Goal: Task Accomplishment & Management: Manage account settings

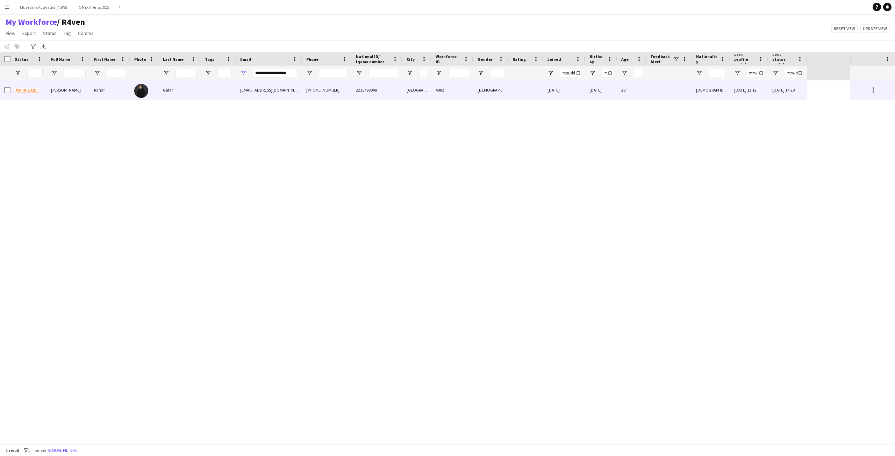
type input "**********"
click at [184, 93] on div "Gafar" at bounding box center [180, 89] width 42 height 19
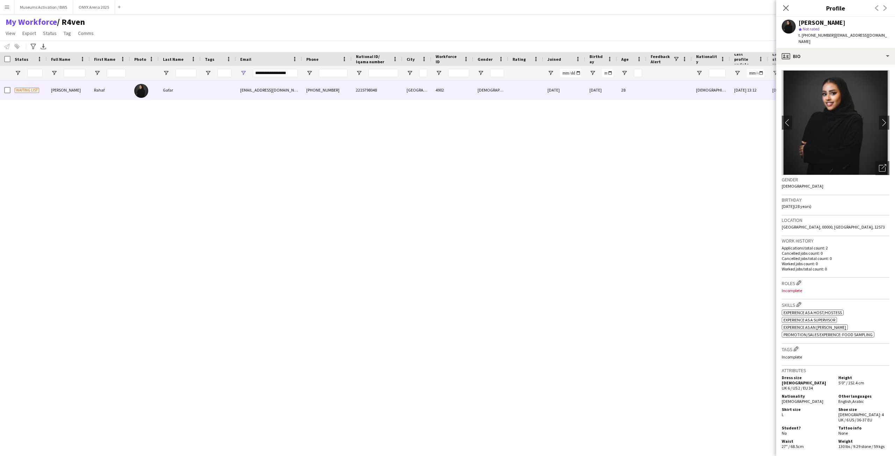
click at [813, 38] on span "t. [PHONE_NUMBER]" at bounding box center [816, 35] width 36 height 5
copy span "966539493225"
click at [275, 70] on input "**********" at bounding box center [275, 73] width 45 height 8
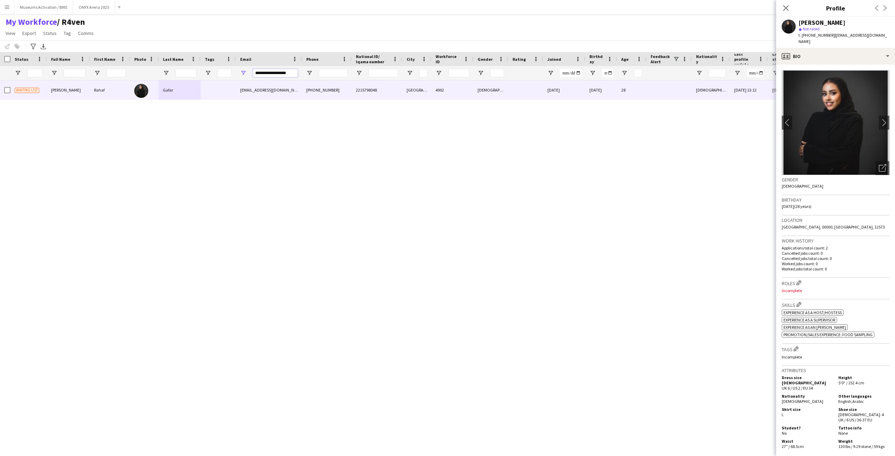
click at [275, 70] on input "**********" at bounding box center [275, 73] width 45 height 8
click at [879, 164] on icon "Open photos pop-in" at bounding box center [882, 167] width 7 height 7
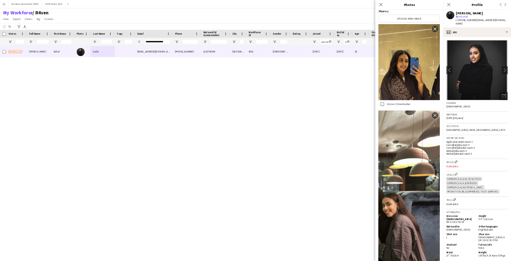
scroll to position [136, 0]
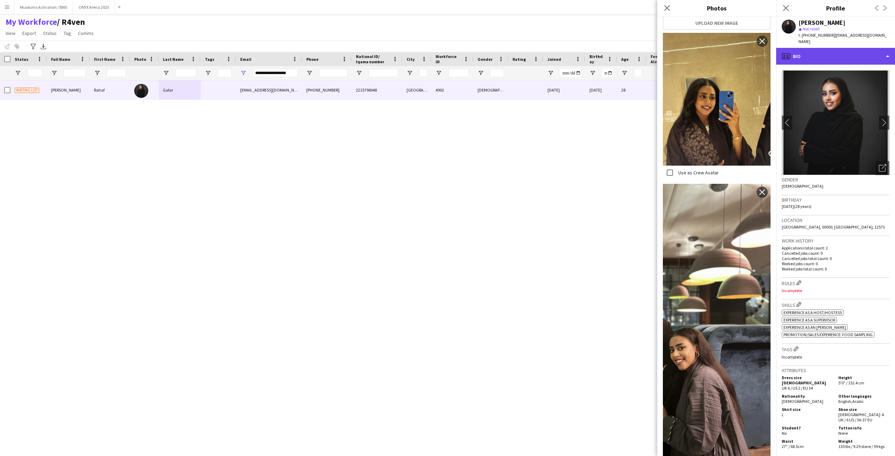
click at [792, 48] on div "profile Bio" at bounding box center [835, 56] width 119 height 17
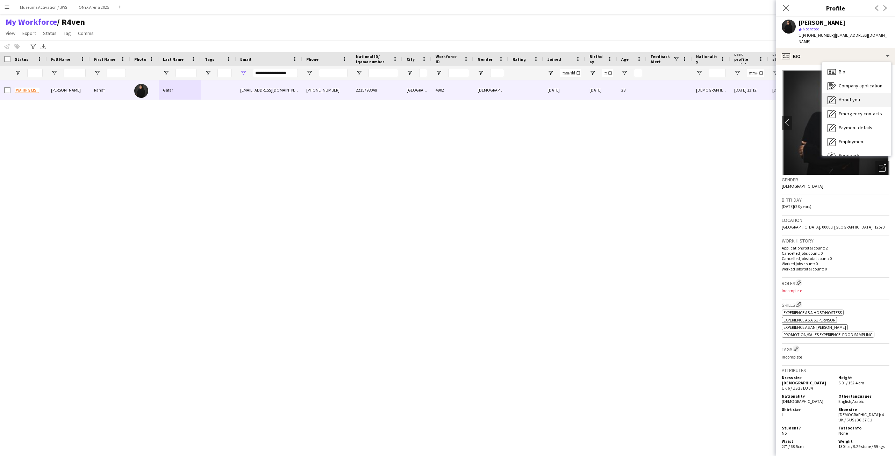
click at [845, 96] on span "About you" at bounding box center [848, 99] width 21 height 6
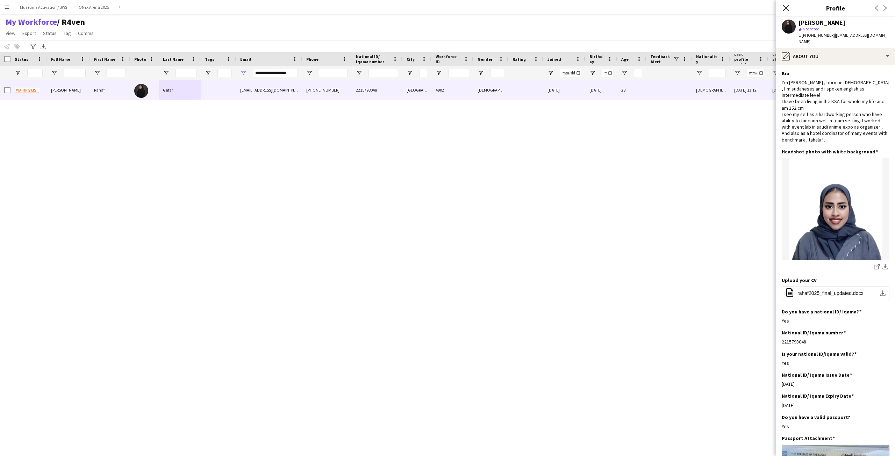
click at [787, 5] on icon "Close pop-in" at bounding box center [785, 8] width 7 height 7
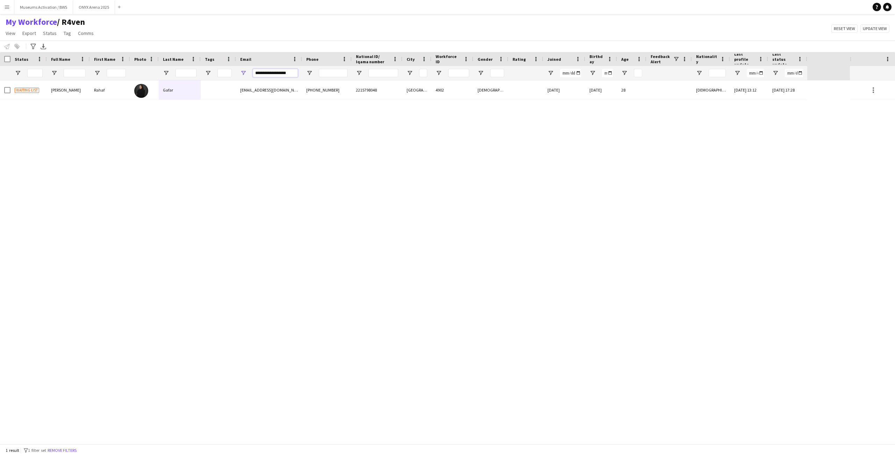
click at [283, 72] on input "**********" at bounding box center [275, 73] width 45 height 8
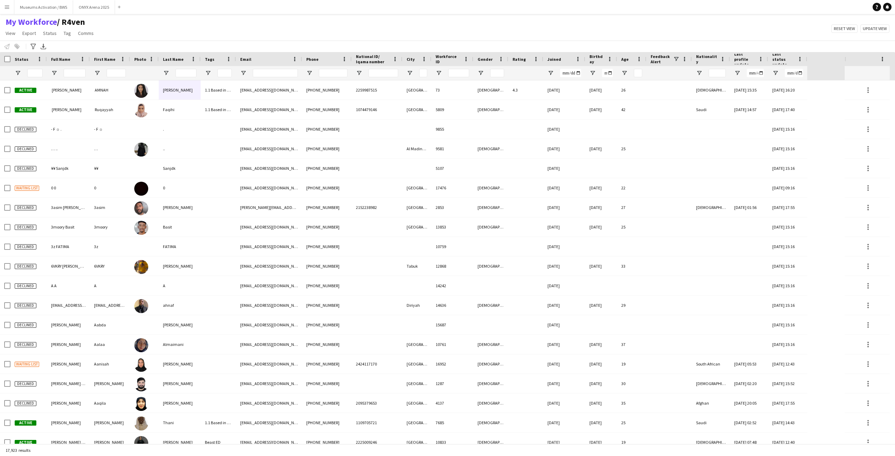
click at [252, 33] on div "My Workforce / R4ven View Views Default view R4ven New view Update view Delete …" at bounding box center [447, 29] width 895 height 24
click at [207, 73] on span "Open Filter Menu" at bounding box center [208, 73] width 6 height 6
type input "***"
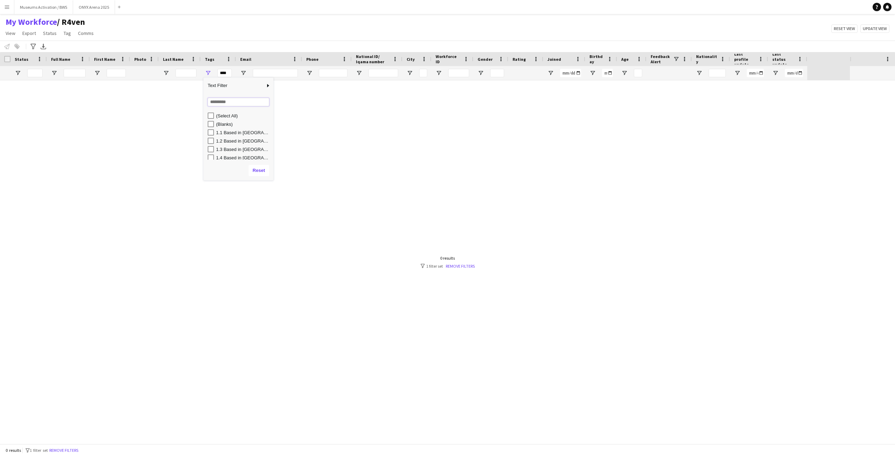
click at [218, 101] on input "Search filter values" at bounding box center [239, 102] width 62 height 8
type input "***"
click at [207, 128] on div "Recruitment Caliber" at bounding box center [238, 124] width 70 height 8
type input "**********"
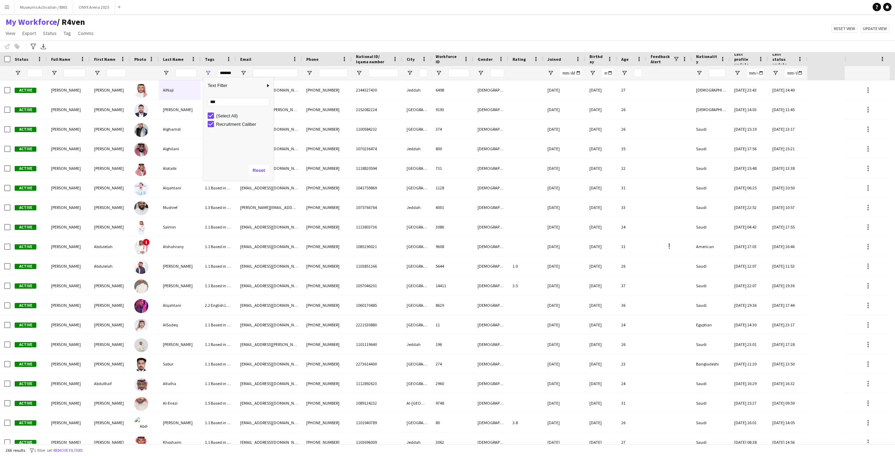
click at [243, 33] on div "My Workforce / R4ven View Views Default view R4ven New view Update view Delete …" at bounding box center [447, 29] width 895 height 24
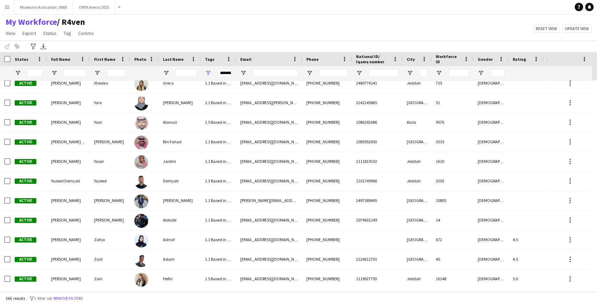
scroll to position [5000, 0]
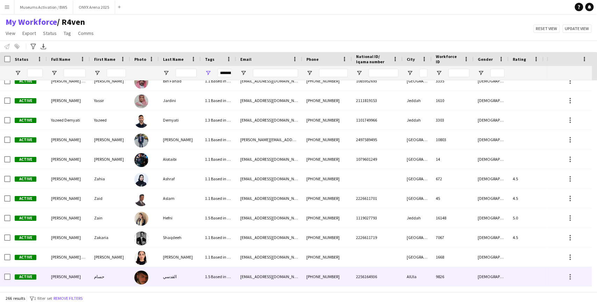
click at [126, 273] on div "حسام" at bounding box center [110, 276] width 40 height 19
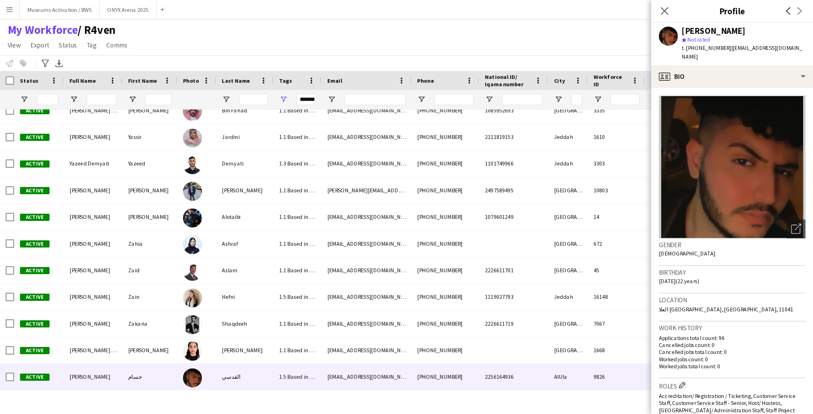
scroll to position [186, 0]
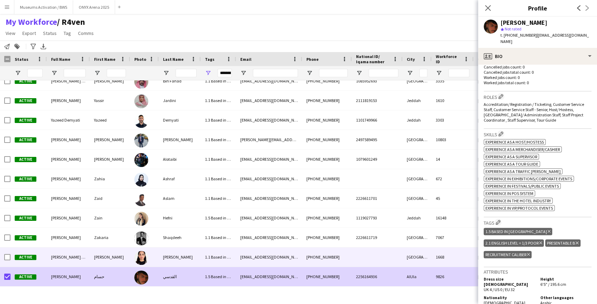
click at [48, 261] on div "[PERSON_NAME] [PERSON_NAME]" at bounding box center [68, 256] width 43 height 19
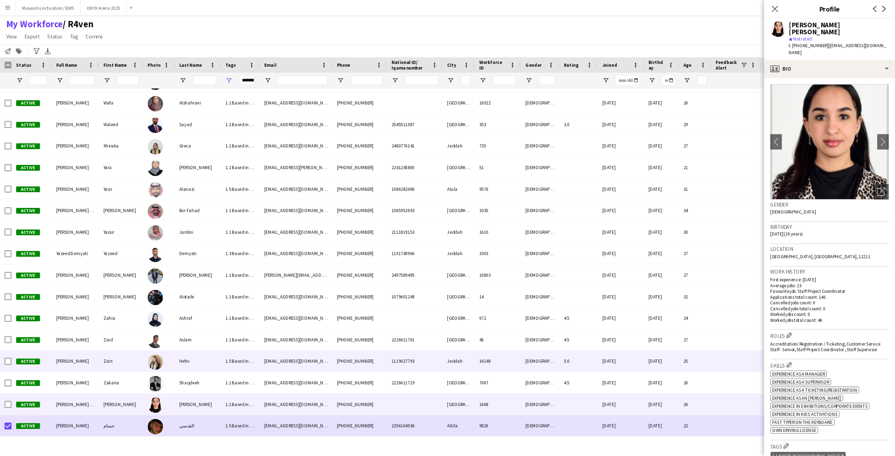
scroll to position [0, 0]
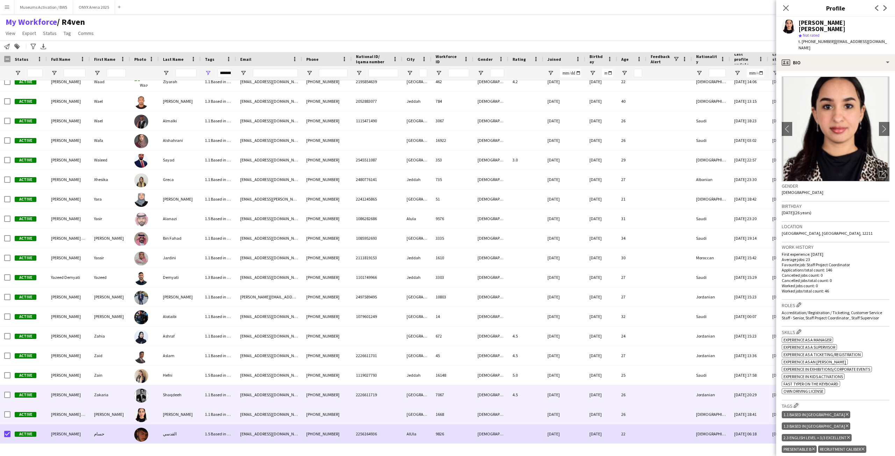
click at [225, 397] on div "1.1 Based in [GEOGRAPHIC_DATA], 2.3 English Level = 3/3 Excellent , Models - Ri…" at bounding box center [218, 394] width 35 height 19
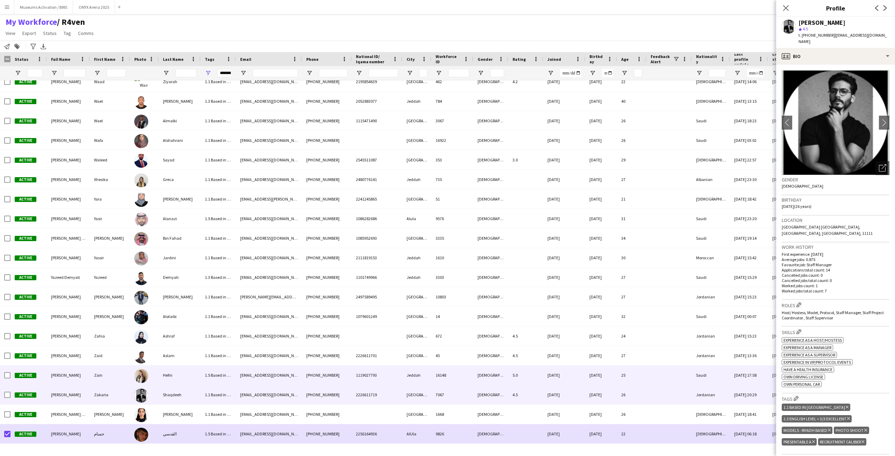
click at [188, 378] on div "Hefni" at bounding box center [180, 375] width 42 height 19
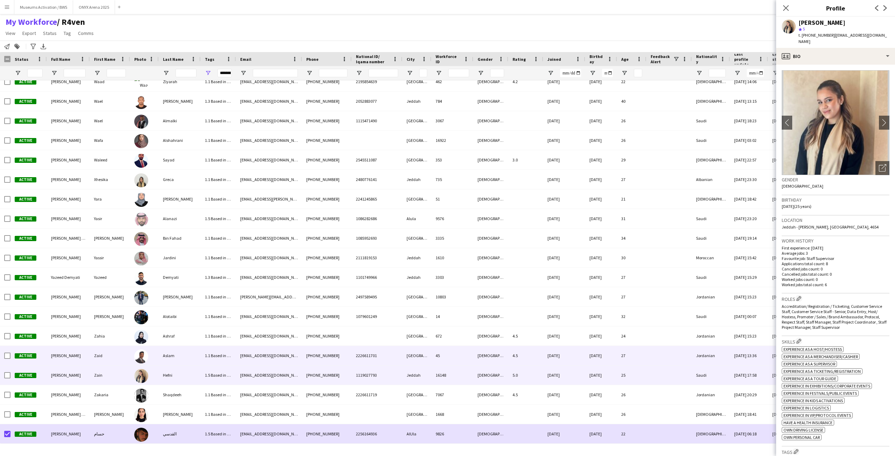
click at [173, 352] on div "Aslam" at bounding box center [180, 355] width 42 height 19
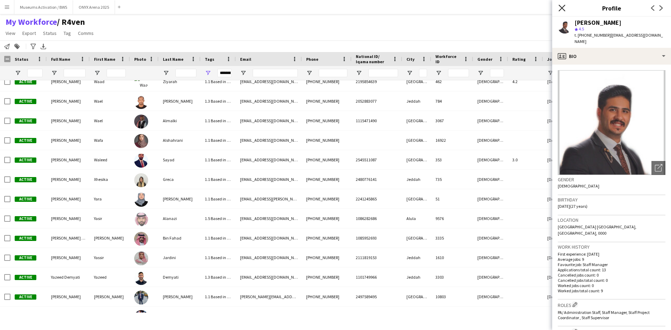
click at [565, 9] on icon "Close pop-in" at bounding box center [561, 8] width 7 height 7
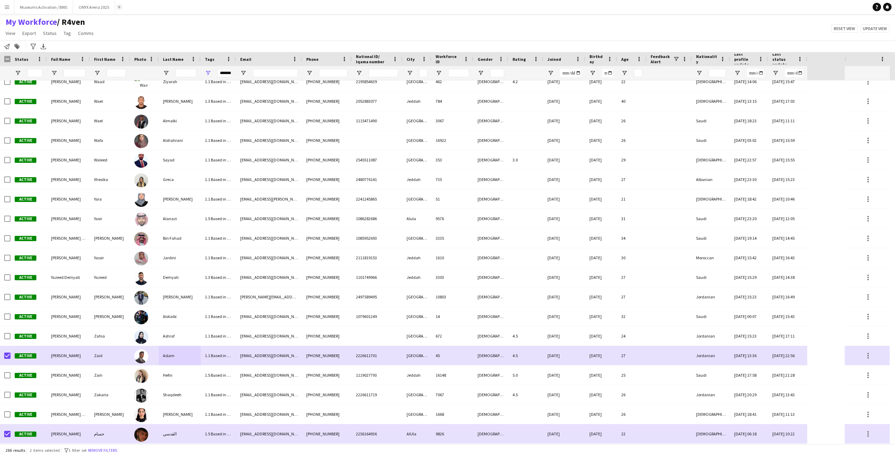
click at [117, 9] on button "Add" at bounding box center [119, 7] width 6 height 6
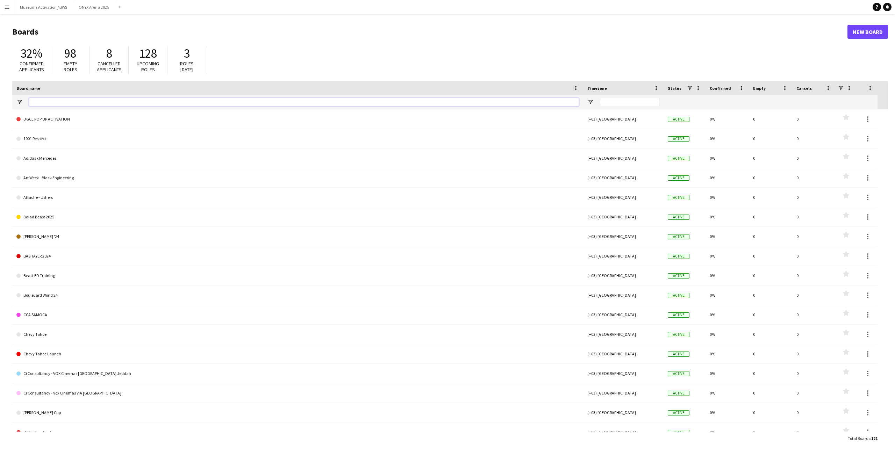
click at [79, 100] on input "Board name Filter Input" at bounding box center [304, 102] width 550 height 8
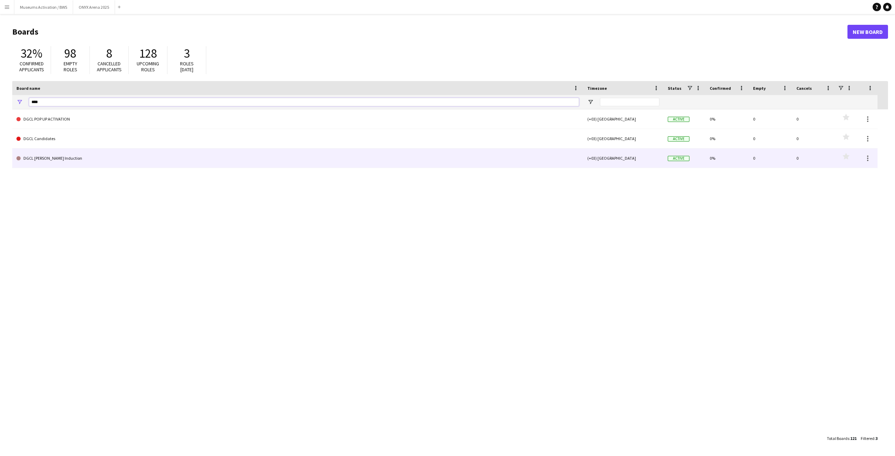
type input "****"
click at [46, 159] on link "DGCL [PERSON_NAME] Induction" at bounding box center [297, 159] width 562 height 20
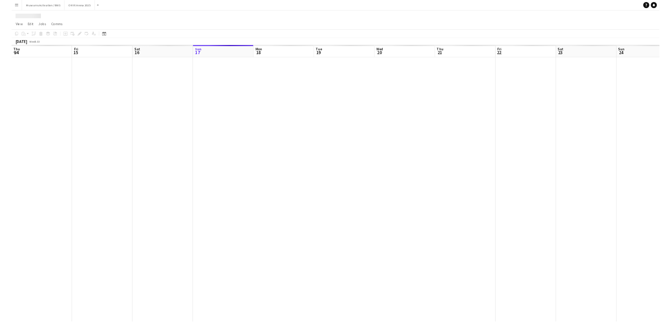
scroll to position [0, 167]
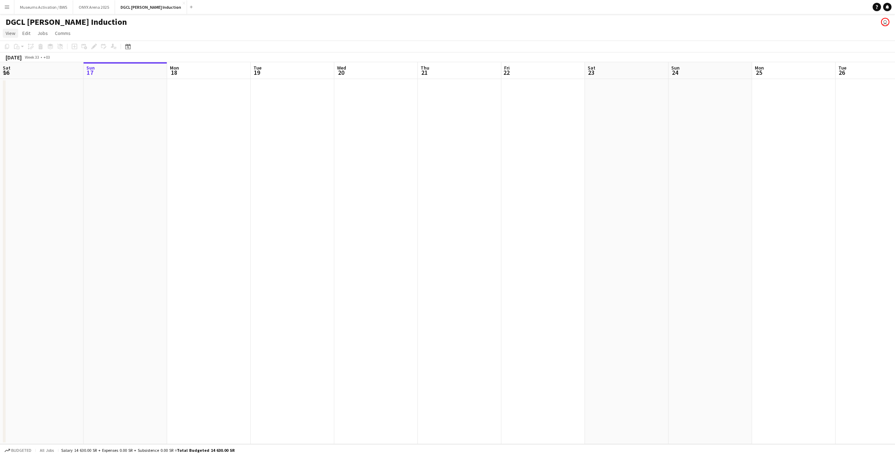
click at [7, 35] on span "View" at bounding box center [11, 33] width 10 height 6
click at [25, 100] on span "Date picker" at bounding box center [21, 98] width 24 height 6
click at [8, 38] on link "View" at bounding box center [10, 33] width 15 height 9
click at [24, 73] on link "Month view" at bounding box center [31, 78] width 56 height 15
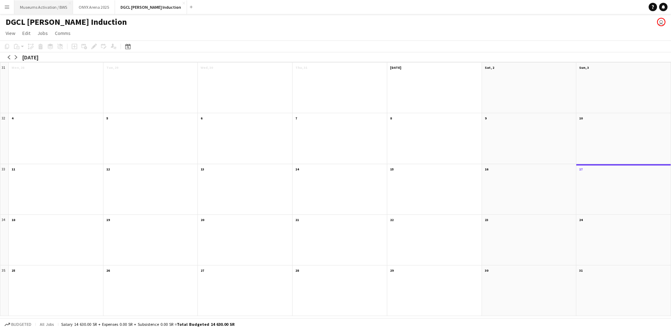
click at [45, 7] on button "Museums Activation / BWS Close" at bounding box center [43, 7] width 59 height 14
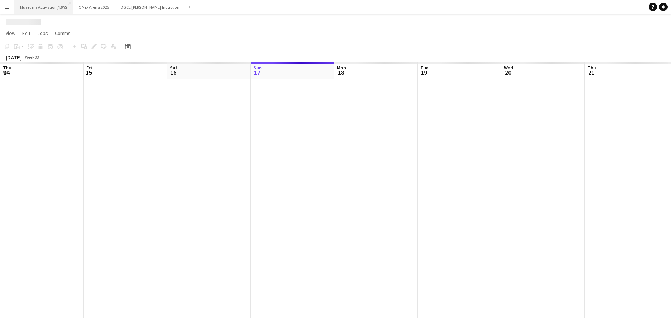
scroll to position [0, 167]
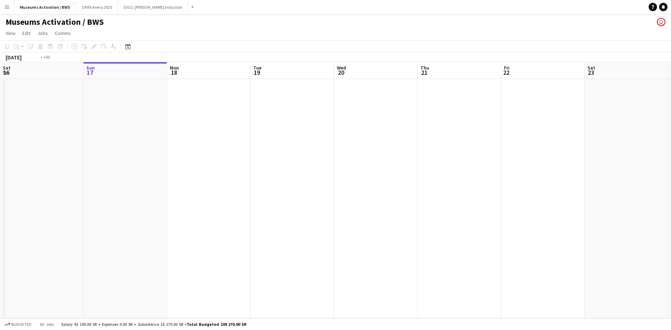
drag, startPoint x: 386, startPoint y: 144, endPoint x: 63, endPoint y: 144, distance: 322.9
click at [65, 144] on app-calendar-viewport "Thu 14 Fri 15 Sat 16 Sun 17 Mon 18 Tue 19 Wed 20 Thu 21 Fri 22 Sat 23 Sun 24 Mo…" at bounding box center [335, 190] width 671 height 256
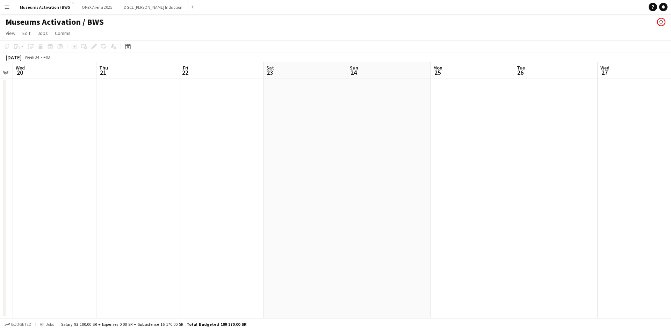
drag, startPoint x: 84, startPoint y: 143, endPoint x: 91, endPoint y: 139, distance: 8.8
click at [90, 139] on app-calendar-viewport "Sun 17 Mon 18 Tue 19 Wed 20 Thu 21 Fri 22 Sat 23 Sun 24 Mon 25 Tue 26 Wed 27 Th…" at bounding box center [335, 190] width 671 height 256
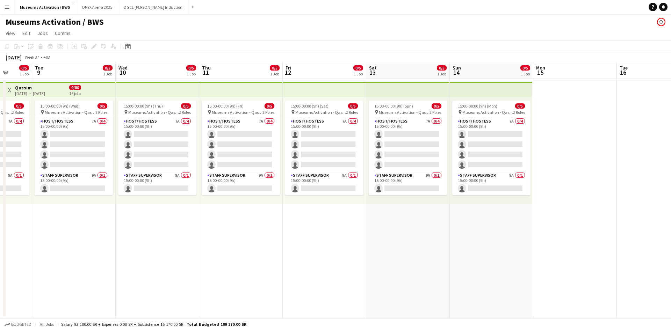
scroll to position [0, 219]
click at [586, 106] on app-date-cell at bounding box center [575, 198] width 84 height 239
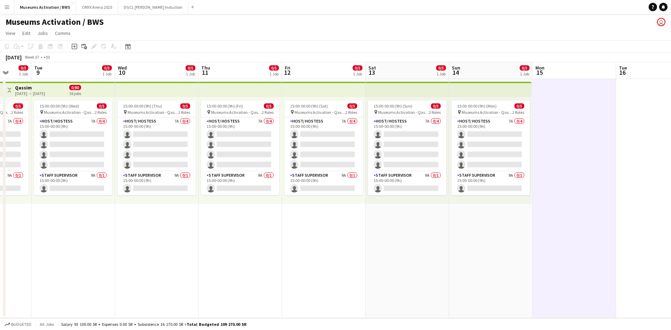
click at [457, 247] on app-date-cell "15:00-00:00 (9h) (Mon) 0/5 pin Museums Activation - Qassim 2 Roles Host/ Hostes…" at bounding box center [491, 198] width 84 height 239
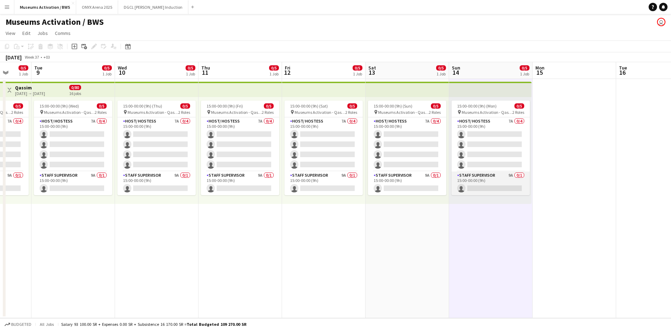
click at [477, 190] on app-card-role "Staff Supervisor 9A 0/1 15:00-00:00 (9h) single-neutral-actions" at bounding box center [491, 184] width 78 height 24
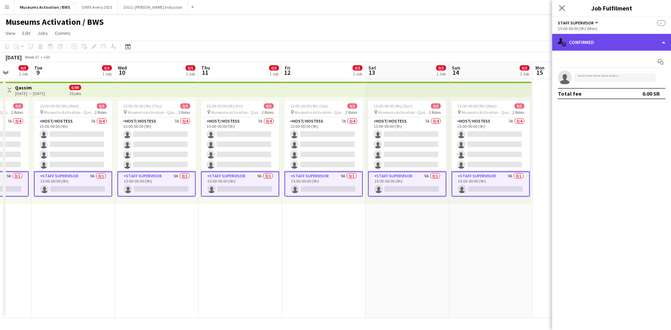
click at [596, 35] on div "single-neutral-actions-check-2 Confirmed" at bounding box center [611, 42] width 119 height 17
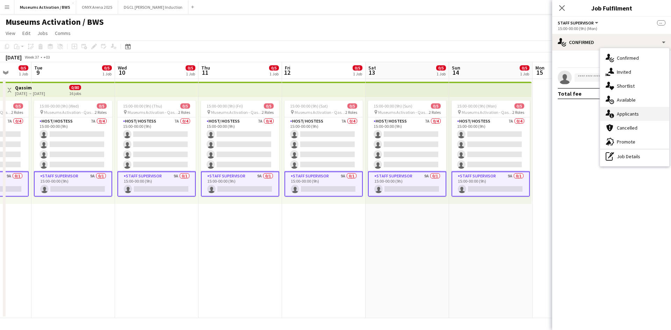
click at [625, 111] on div "single-neutral-actions-information Applicants" at bounding box center [634, 114] width 69 height 14
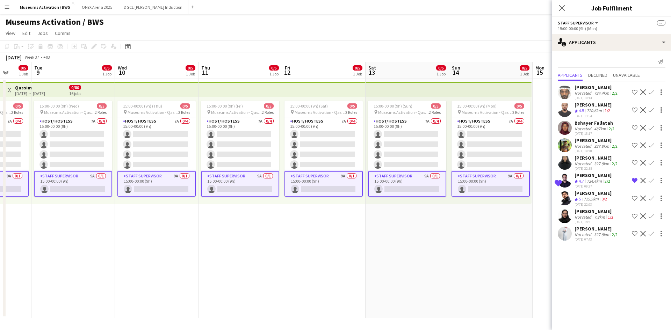
click at [580, 238] on div "[DATE] 07:43" at bounding box center [597, 239] width 44 height 5
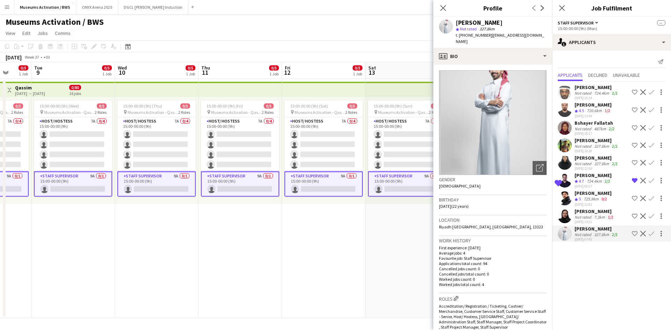
click at [593, 261] on mat-expansion-panel "users2 Applicants Send notification Applicants Declined Unavailable [PERSON_NAM…" at bounding box center [611, 191] width 119 height 280
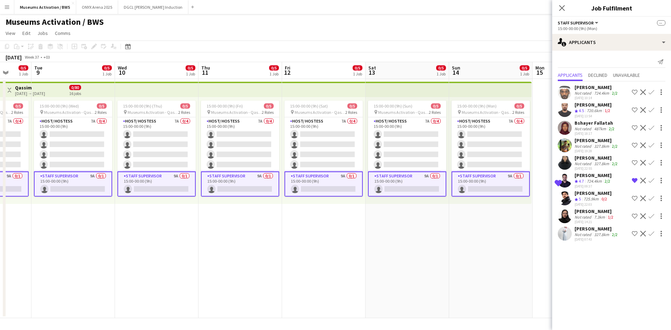
click at [592, 240] on div "[DATE] 07:43" at bounding box center [597, 239] width 44 height 5
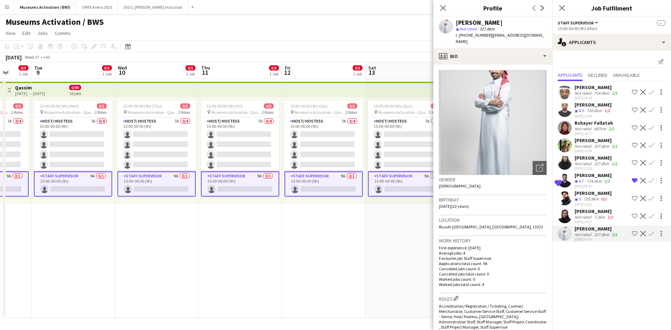
click at [592, 254] on mat-expansion-panel "users2 Applicants Send notification Applicants Declined Unavailable [PERSON_NAM…" at bounding box center [611, 191] width 119 height 280
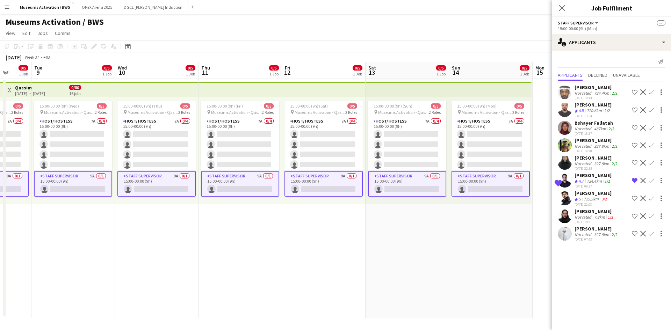
click at [594, 240] on div "[DATE] 07:43" at bounding box center [597, 239] width 44 height 5
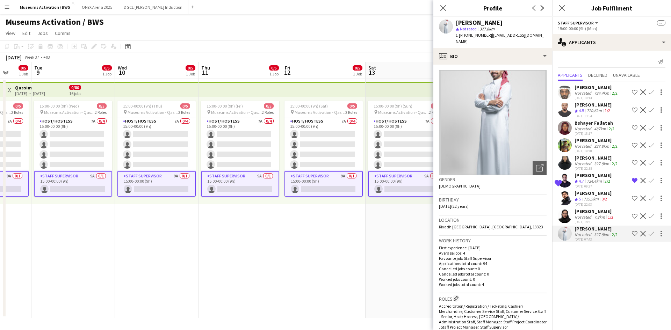
click at [526, 217] on h3 "Location" at bounding box center [493, 220] width 108 height 6
drag, startPoint x: 526, startPoint y: 216, endPoint x: 525, endPoint y: 221, distance: 4.8
click at [525, 221] on div "Location [GEOGRAPHIC_DATA] [GEOGRAPHIC_DATA], [GEOGRAPHIC_DATA], 13323" at bounding box center [493, 226] width 108 height 20
click at [523, 209] on div "Birthday [DEMOGRAPHIC_DATA] (22 years)" at bounding box center [493, 205] width 108 height 20
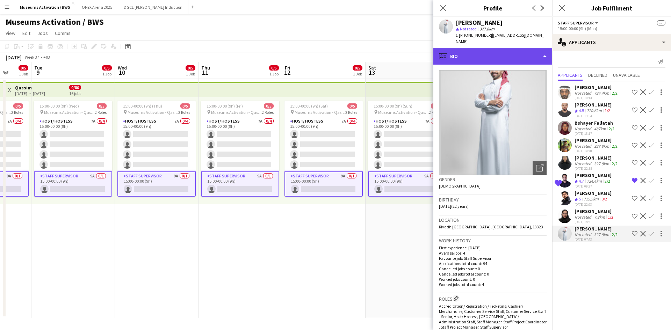
click at [537, 52] on div "profile Bio" at bounding box center [492, 56] width 119 height 17
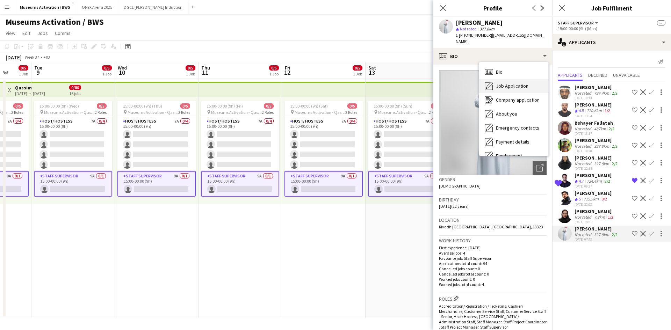
click at [523, 84] on div "Job Application Job Application" at bounding box center [513, 86] width 69 height 14
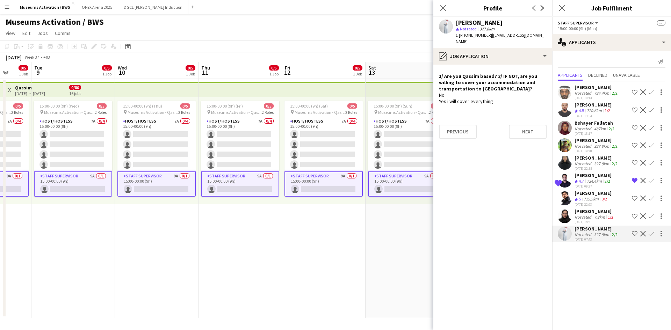
click at [513, 95] on div "No Yes i will cover everything" at bounding box center [493, 98] width 108 height 13
drag, startPoint x: 513, startPoint y: 95, endPoint x: 513, endPoint y: 90, distance: 5.2
click at [513, 92] on div "No Yes i will cover everything" at bounding box center [493, 98] width 108 height 13
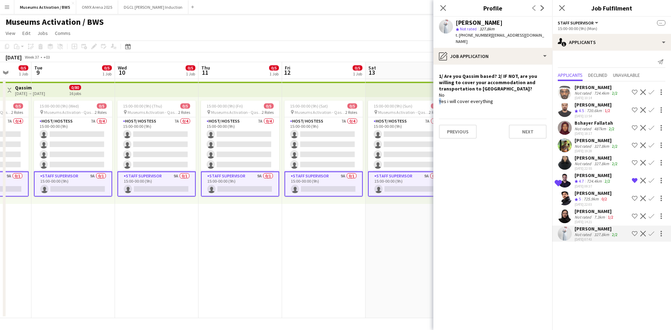
click at [513, 92] on div "No Yes i will cover everything" at bounding box center [493, 98] width 108 height 13
drag, startPoint x: 513, startPoint y: 90, endPoint x: 512, endPoint y: 94, distance: 4.2
click at [512, 94] on div "No Yes i will cover everything" at bounding box center [493, 98] width 108 height 13
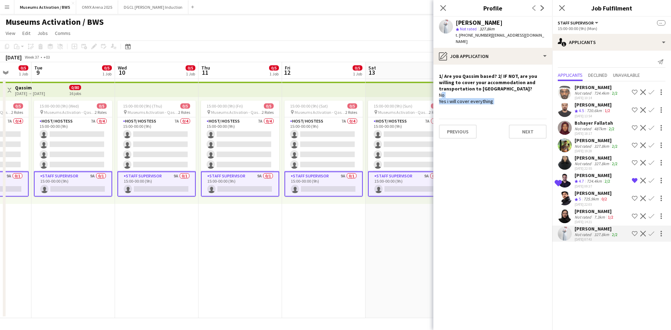
drag, startPoint x: 512, startPoint y: 94, endPoint x: 512, endPoint y: 87, distance: 6.6
click at [512, 92] on div "No Yes i will cover everything" at bounding box center [493, 98] width 108 height 13
click at [562, 10] on icon "Close pop-in" at bounding box center [561, 8] width 7 height 7
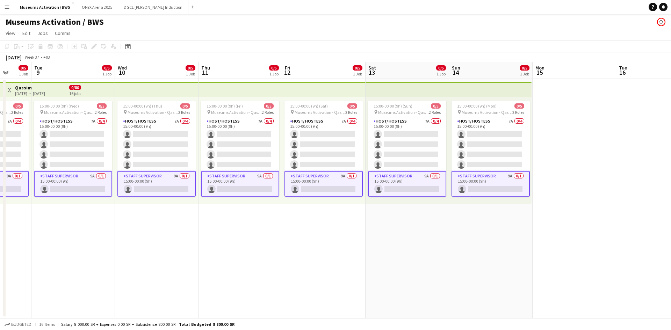
click at [560, 174] on app-date-cell at bounding box center [575, 198] width 84 height 239
